Goal: Navigation & Orientation: Go to known website

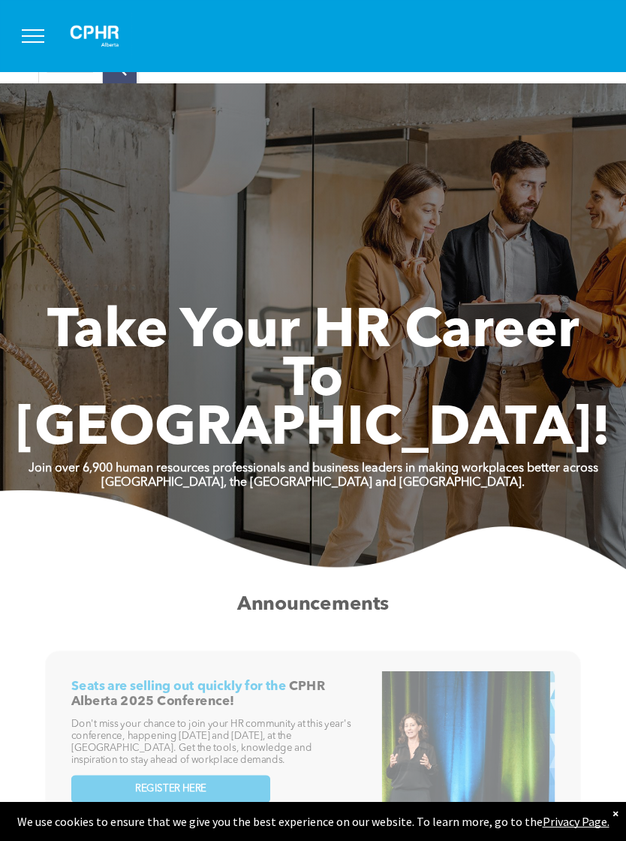
click at [45, 42] on button "menu" at bounding box center [33, 36] width 39 height 39
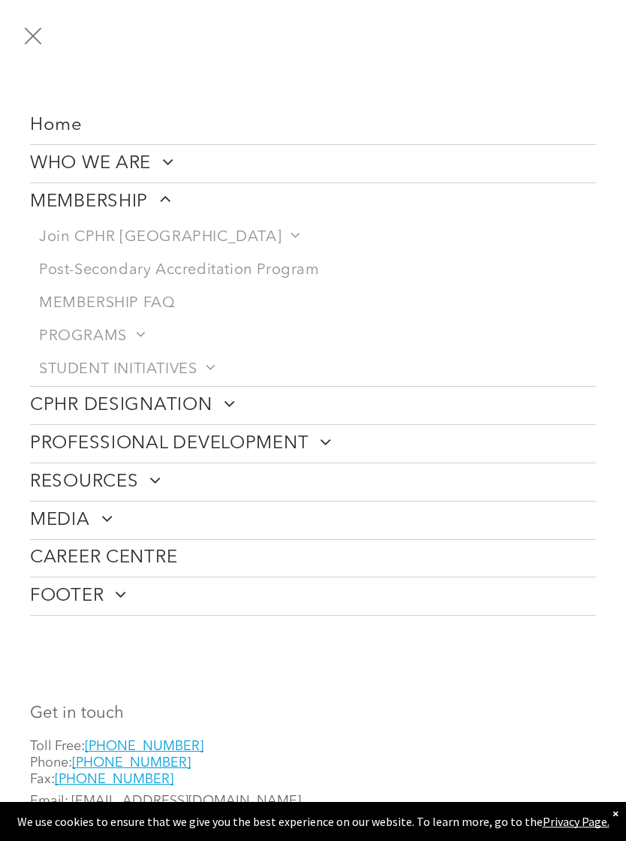
click at [44, 30] on button "menu" at bounding box center [33, 36] width 39 height 39
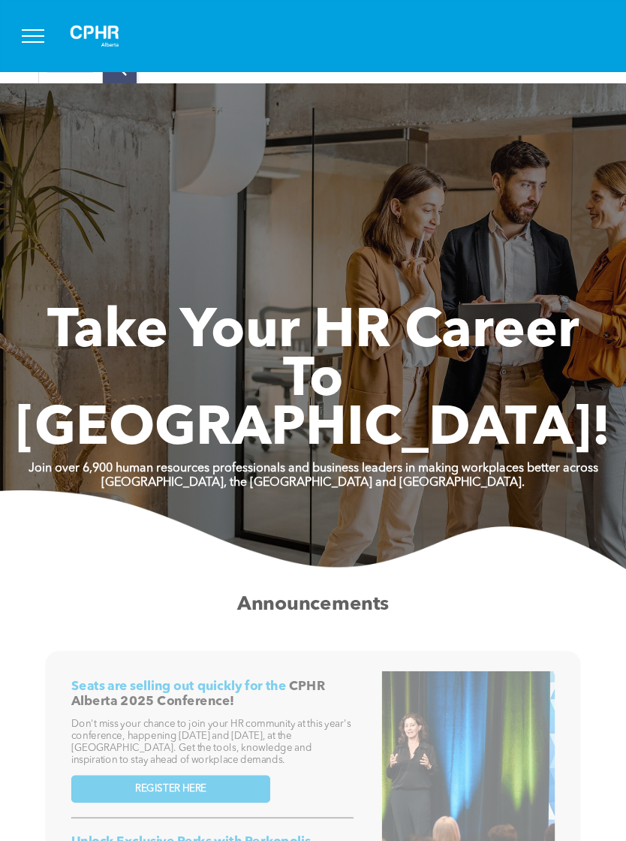
click at [104, 27] on img at bounding box center [94, 36] width 75 height 48
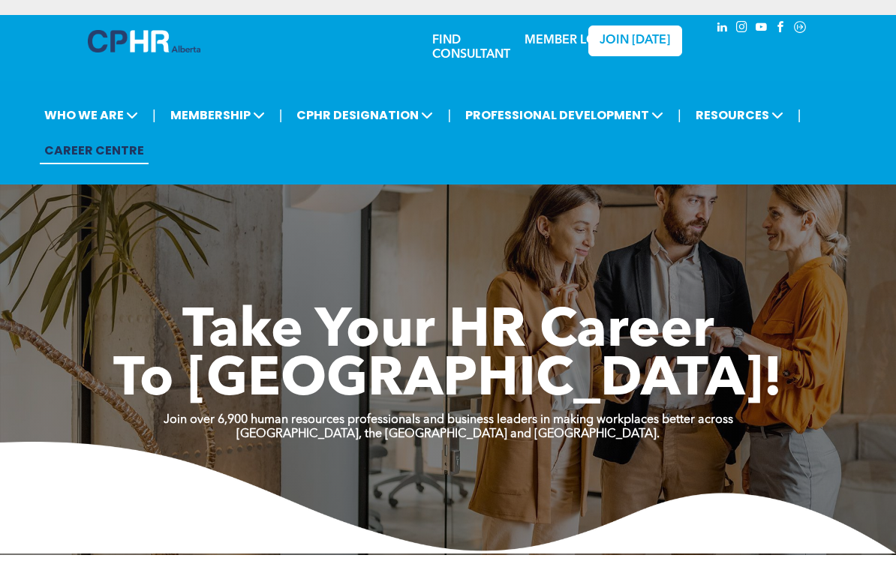
click at [550, 42] on link "MEMBER LOGIN" at bounding box center [572, 41] width 94 height 12
